Goal: Task Accomplishment & Management: Manage account settings

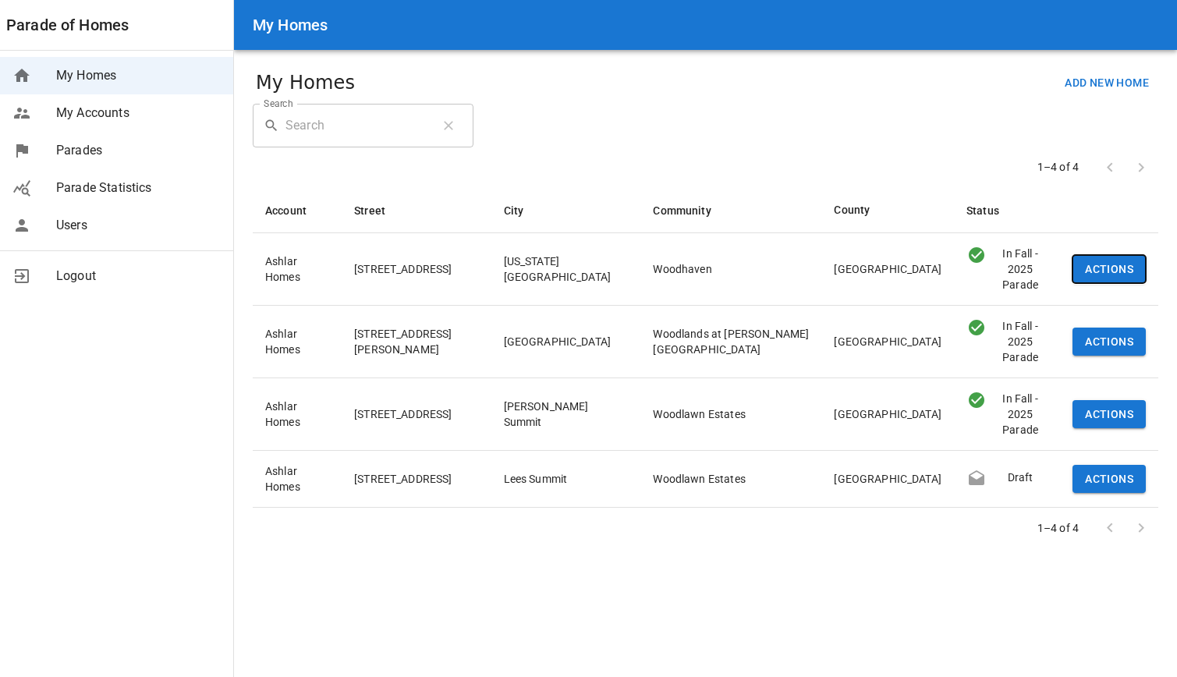
click at [1088, 262] on button "Actions" at bounding box center [1109, 269] width 73 height 29
click at [1091, 294] on div at bounding box center [1087, 297] width 28 height 16
click at [1095, 328] on button "Actions" at bounding box center [1109, 342] width 73 height 29
click at [1098, 354] on div at bounding box center [1087, 354] width 28 height 16
